Goal: Information Seeking & Learning: Find specific fact

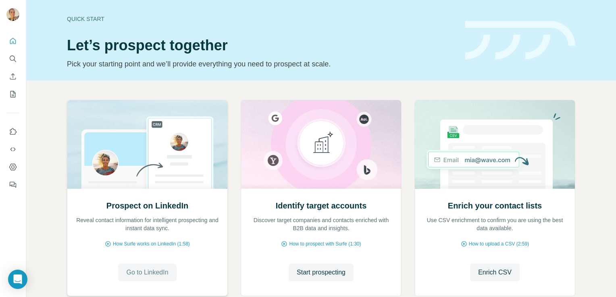
click at [145, 273] on span "Go to LinkedIn" at bounding box center [147, 273] width 42 height 10
click at [13, 62] on icon "Search" at bounding box center [13, 59] width 8 height 8
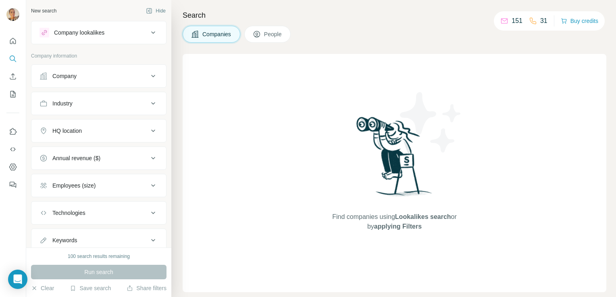
click at [82, 74] on div "Company" at bounding box center [93, 76] width 109 height 8
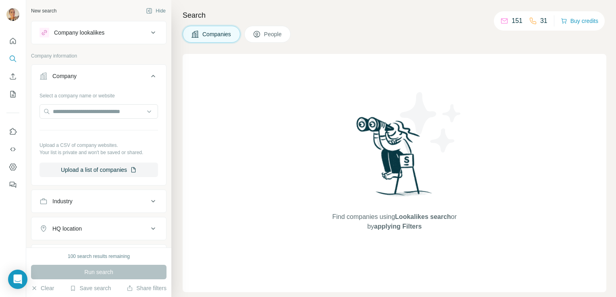
click at [259, 38] on button "People" at bounding box center [267, 34] width 47 height 17
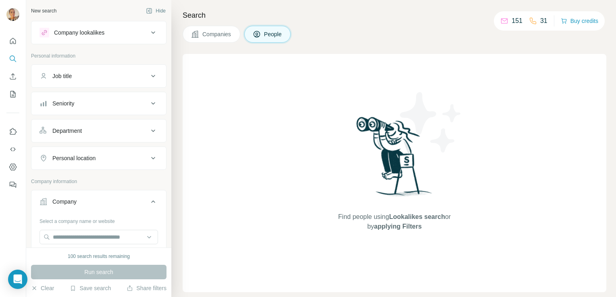
click at [108, 70] on button "Job title" at bounding box center [98, 75] width 135 height 19
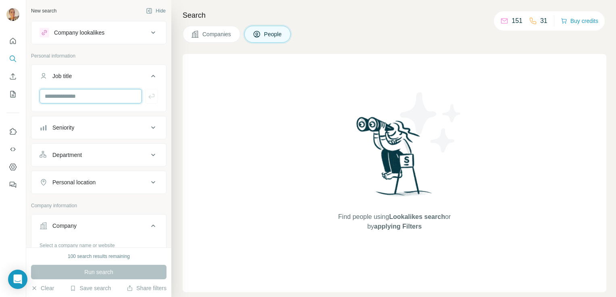
click at [83, 97] on input "text" at bounding box center [90, 96] width 102 height 15
type input "*"
